Goal: Task Accomplishment & Management: Complete application form

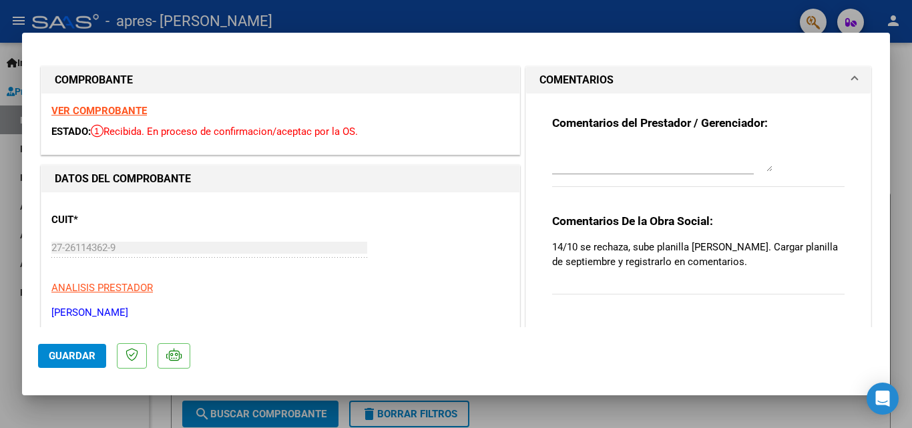
click at [538, 12] on div at bounding box center [456, 214] width 912 height 428
type input "$ 0,00"
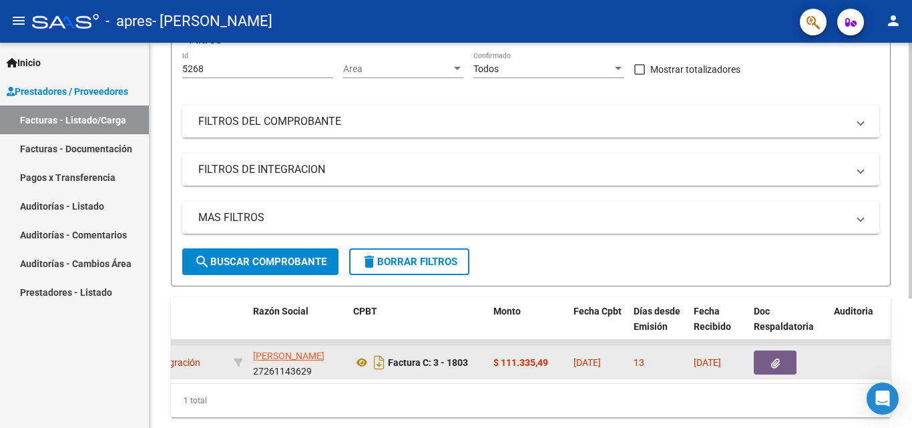
scroll to position [0, 1]
click at [343, 359] on datatable-body-cell "[PERSON_NAME] 27261143629" at bounding box center [298, 362] width 100 height 33
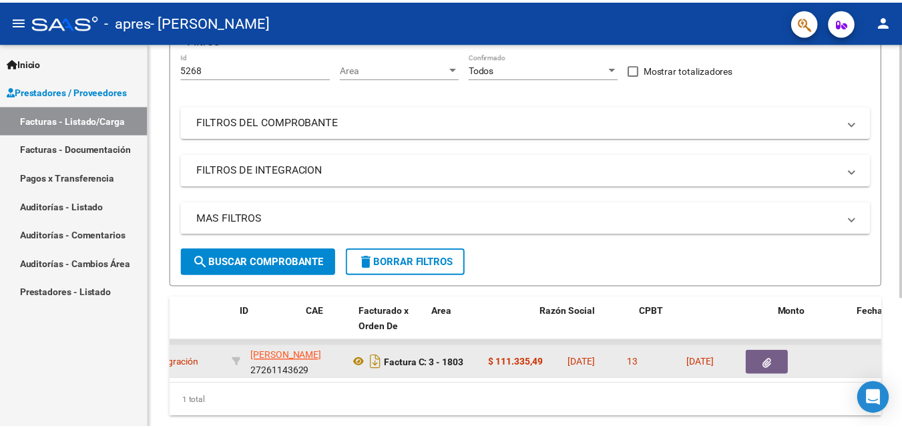
scroll to position [0, 0]
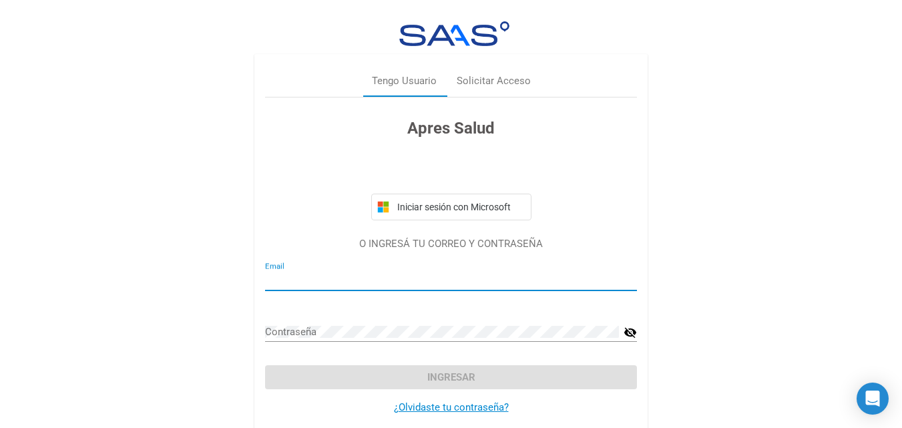
click at [369, 275] on input "Email" at bounding box center [451, 281] width 372 height 12
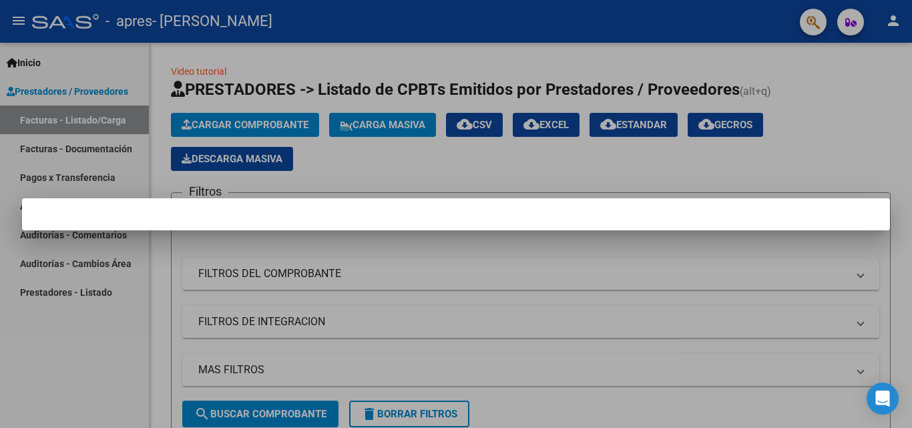
click at [675, 172] on div at bounding box center [456, 214] width 912 height 428
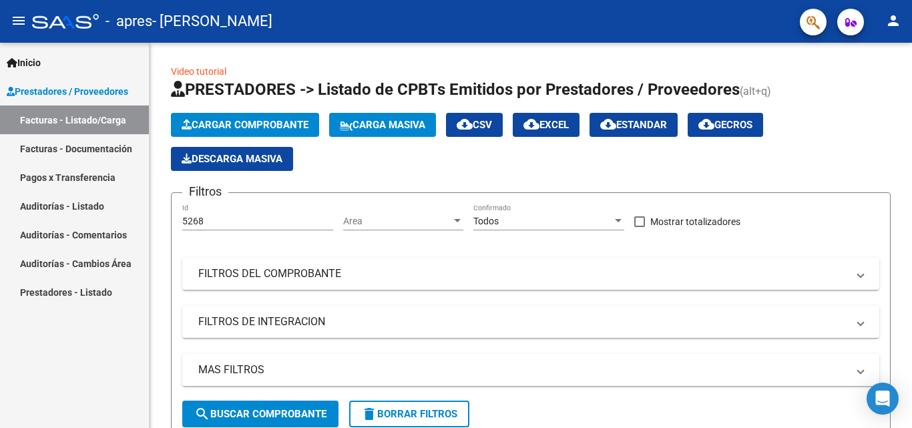
scroll to position [195, 0]
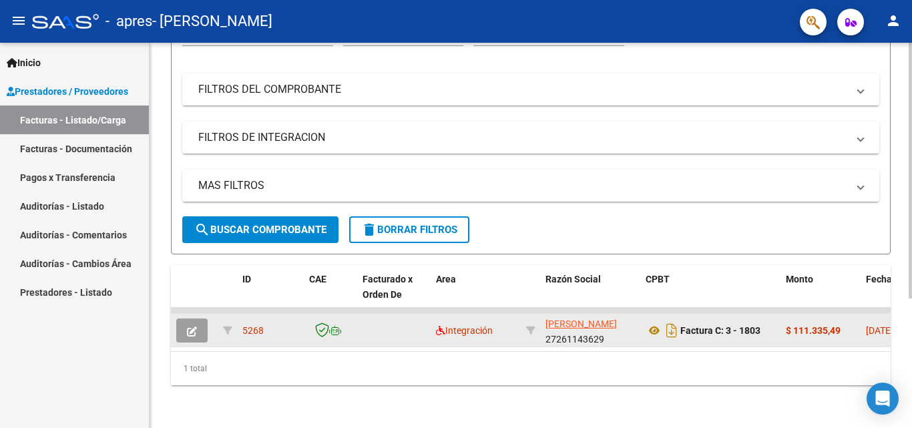
click at [192, 327] on icon "button" at bounding box center [192, 332] width 10 height 10
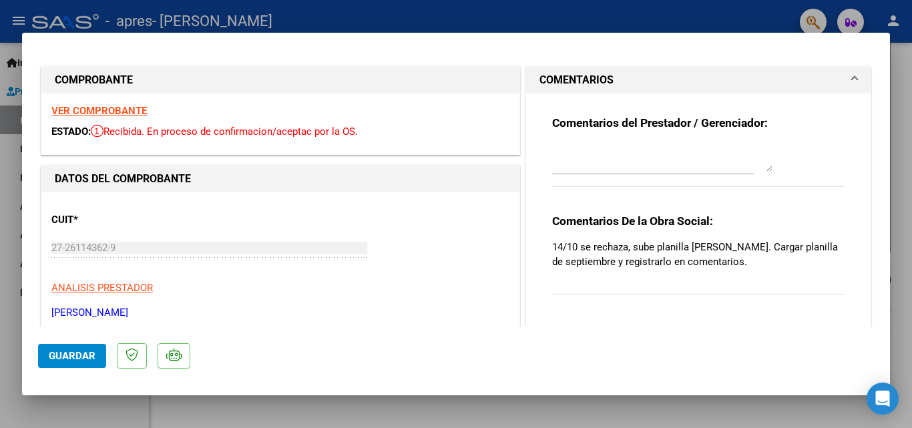
click at [585, 162] on textarea at bounding box center [662, 158] width 220 height 27
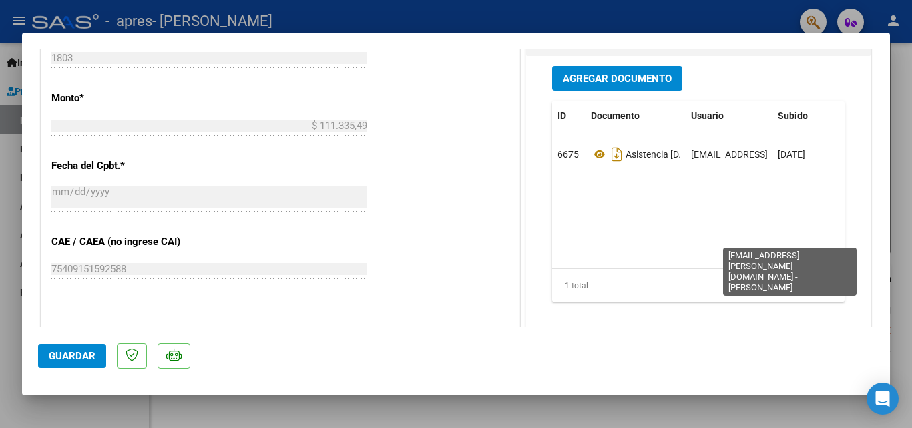
scroll to position [649, 0]
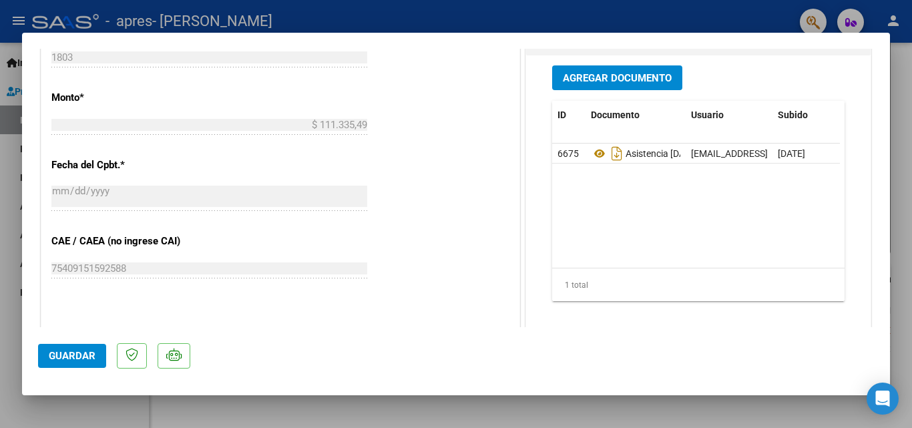
type textarea "envio planilla de asistencia septiembre, modifico el error"
click at [591, 80] on span "Agregar Documento" at bounding box center [617, 78] width 109 height 12
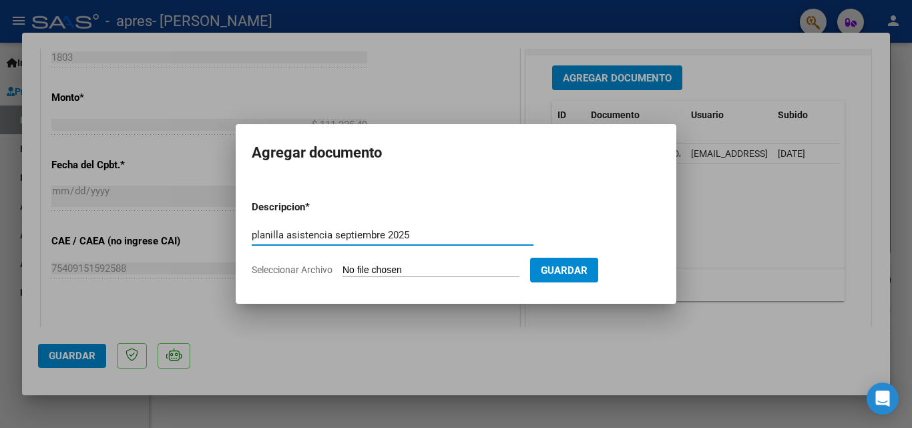
type input "planilla asistencia septiembre 2025"
click at [289, 271] on span "Seleccionar Archivo" at bounding box center [292, 270] width 81 height 11
click at [343, 271] on input "Seleccionar Archivo" at bounding box center [431, 271] width 177 height 13
type input "C:\fakepath\Piscopo Ramiro asist sept (1).pdf"
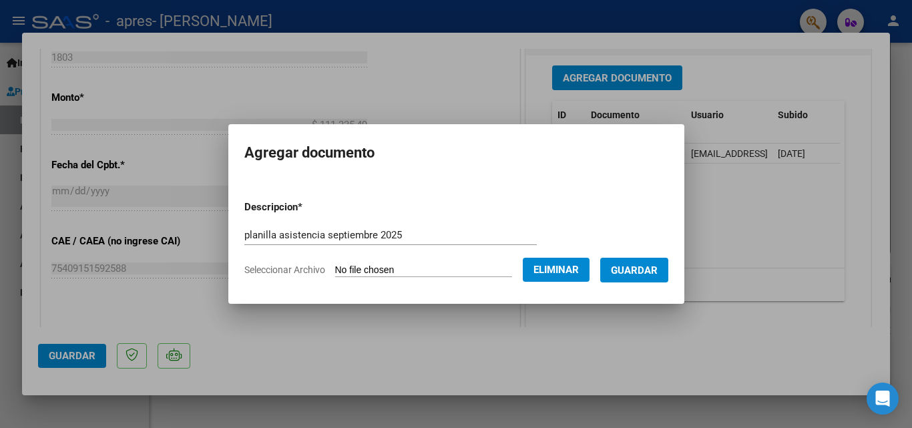
click at [653, 268] on span "Guardar" at bounding box center [634, 271] width 47 height 12
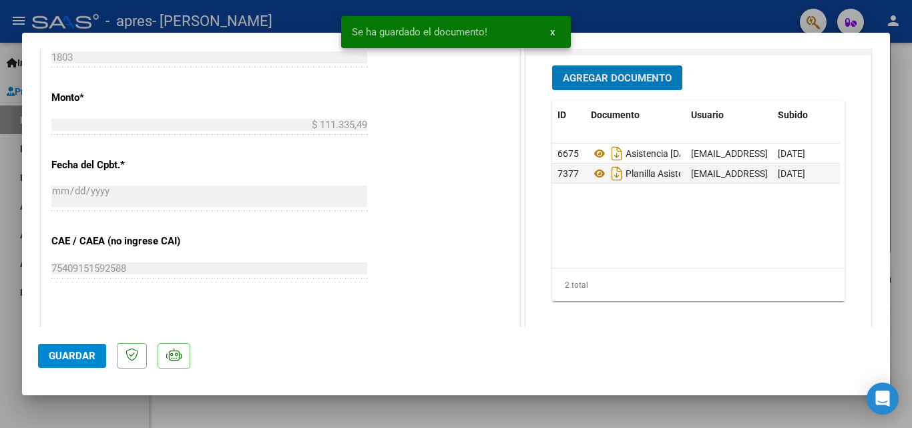
click at [63, 358] on span "Guardar" at bounding box center [72, 356] width 47 height 12
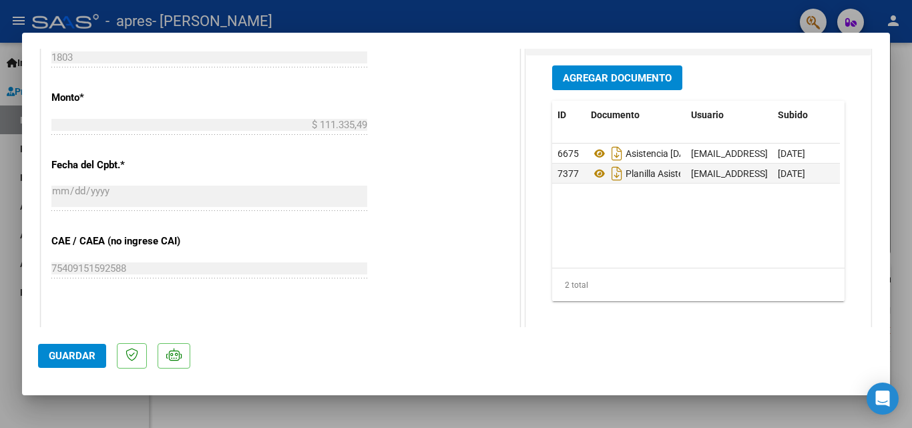
click at [506, 17] on div at bounding box center [456, 214] width 912 height 428
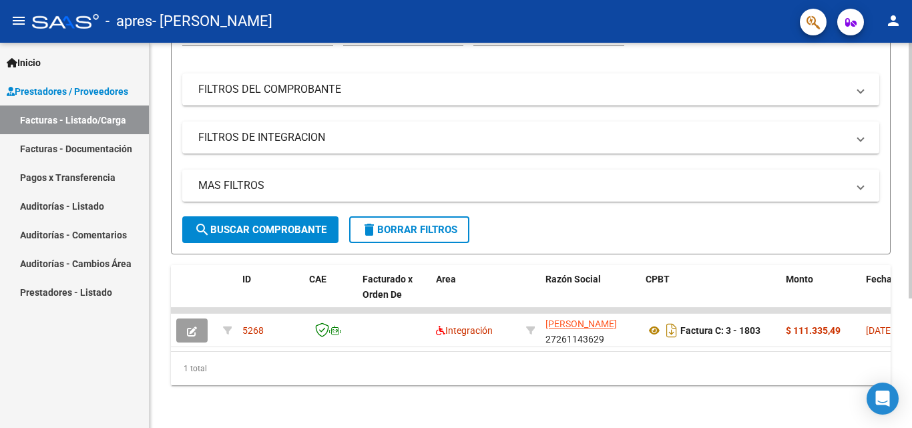
scroll to position [0, 0]
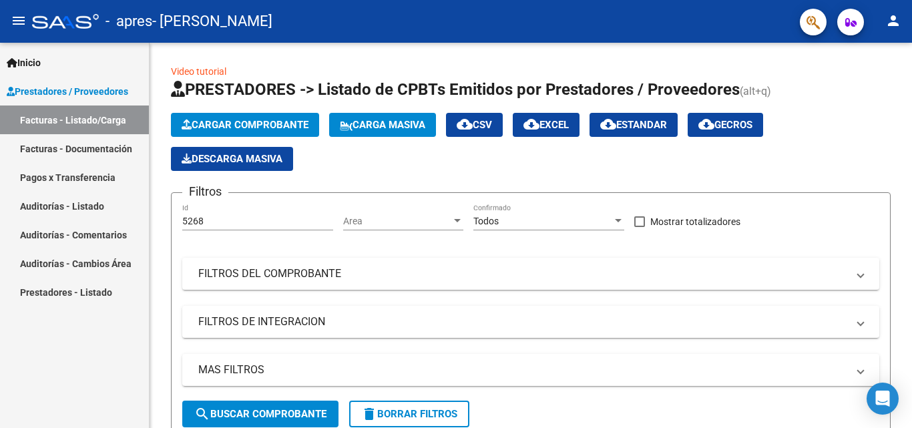
click at [896, 20] on mat-icon "person" at bounding box center [894, 21] width 16 height 16
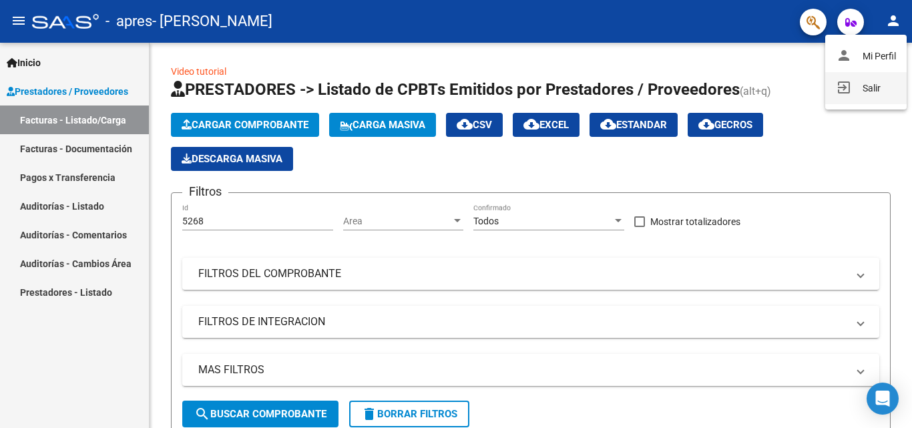
click at [874, 87] on button "exit_to_app Salir" at bounding box center [866, 88] width 81 height 32
